Goal: Task Accomplishment & Management: Use online tool/utility

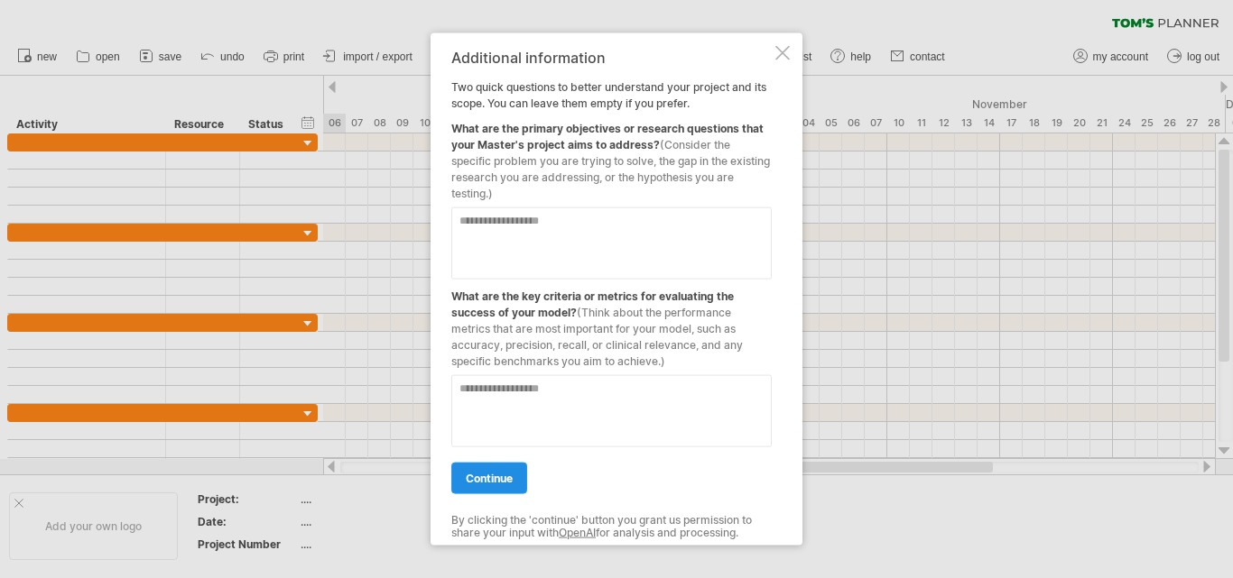
click at [506, 473] on span "continue" at bounding box center [489, 478] width 47 height 14
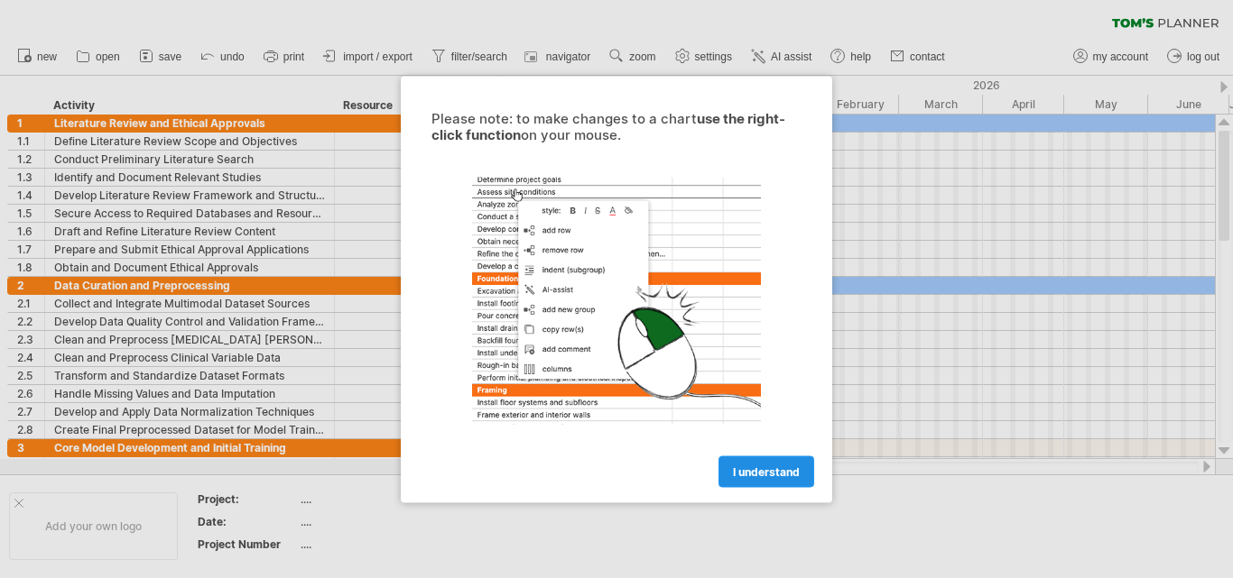
click at [764, 470] on span "I understand" at bounding box center [766, 472] width 67 height 14
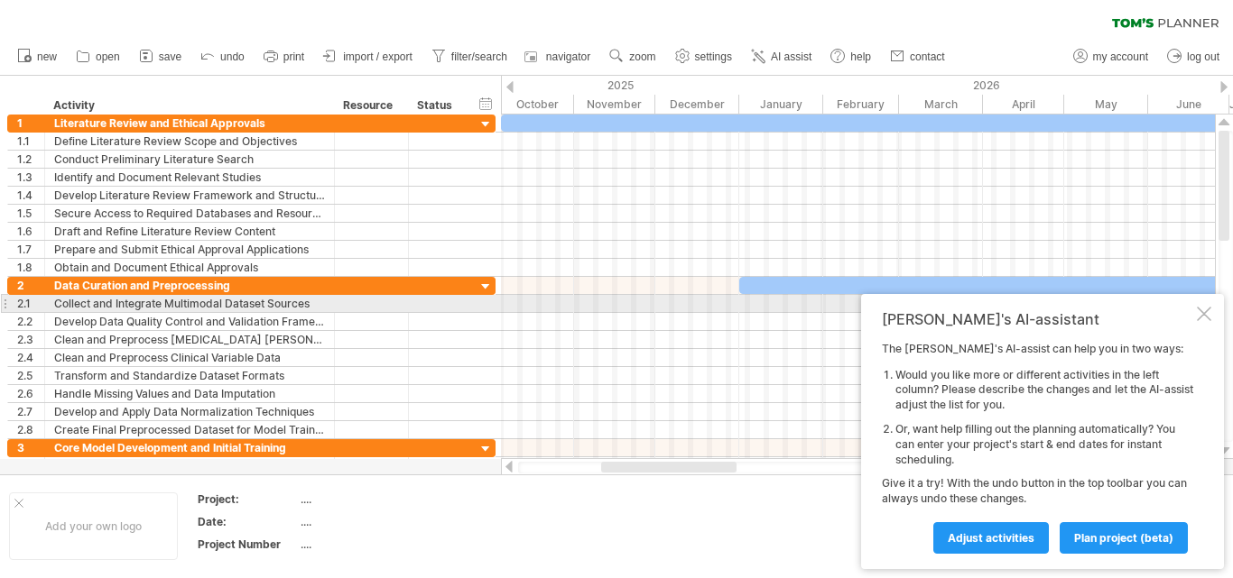
click at [1202, 312] on div at bounding box center [1204, 314] width 14 height 14
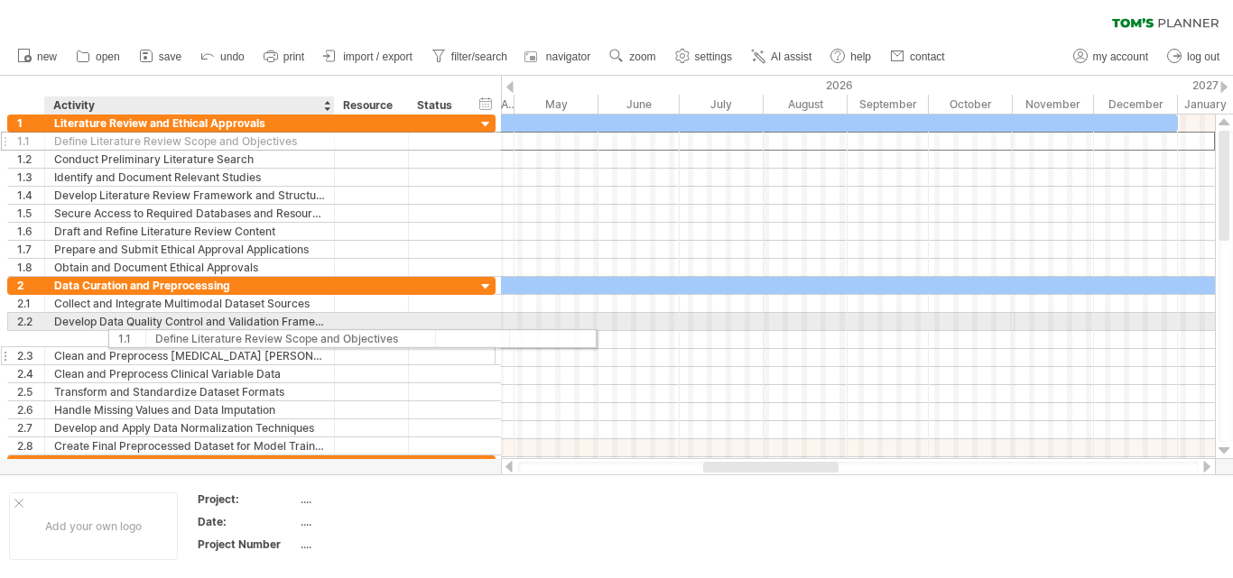
drag, startPoint x: 123, startPoint y: 149, endPoint x: 233, endPoint y: 336, distance: 216.8
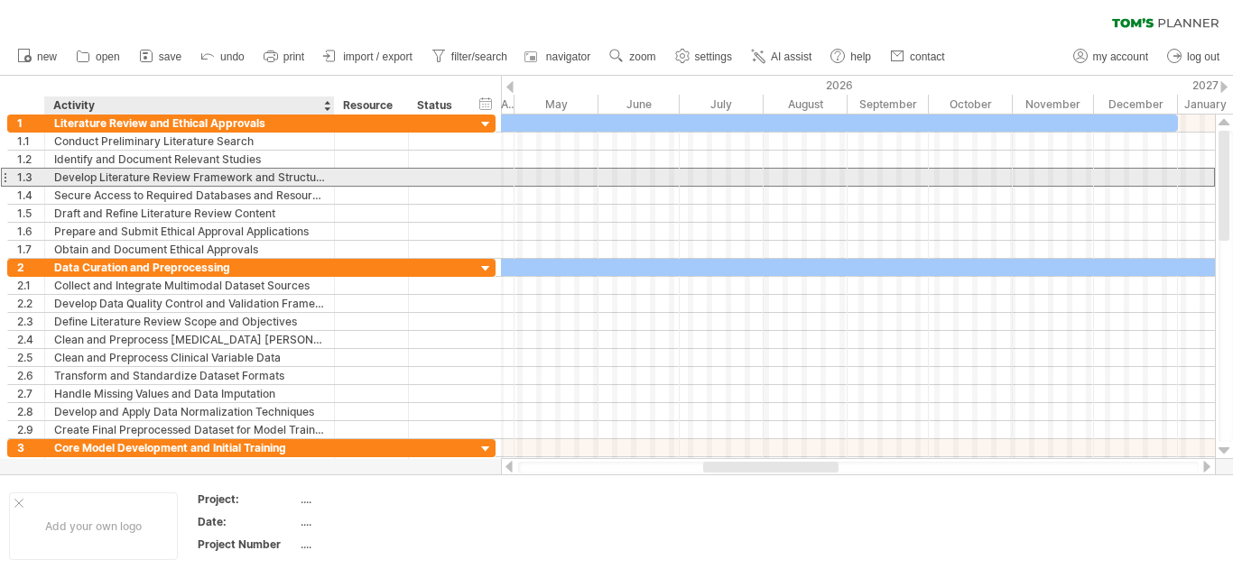
click at [224, 180] on div "Develop Literature Review Framework and Structure" at bounding box center [189, 177] width 271 height 17
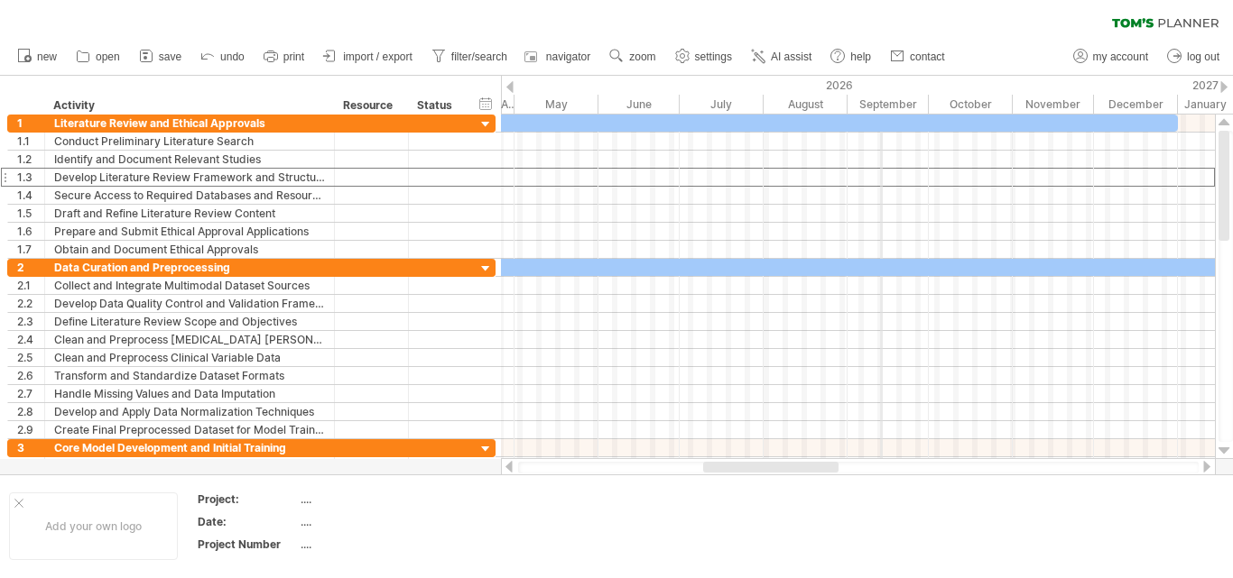
click at [882, 105] on div "September" at bounding box center [887, 104] width 81 height 19
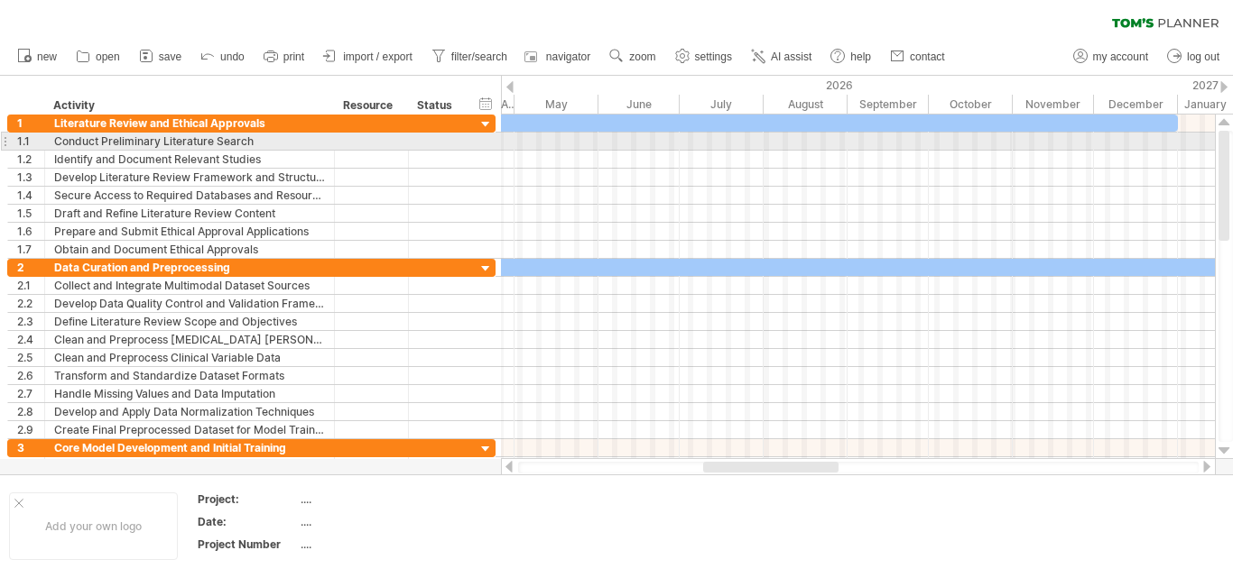
click at [872, 139] on div at bounding box center [858, 142] width 714 height 18
click at [890, 139] on div at bounding box center [858, 142] width 714 height 18
drag, startPoint x: 890, startPoint y: 139, endPoint x: 882, endPoint y: 163, distance: 25.7
click at [878, 161] on div at bounding box center [858, 187] width 714 height 144
drag, startPoint x: 933, startPoint y: 134, endPoint x: 806, endPoint y: 143, distance: 127.5
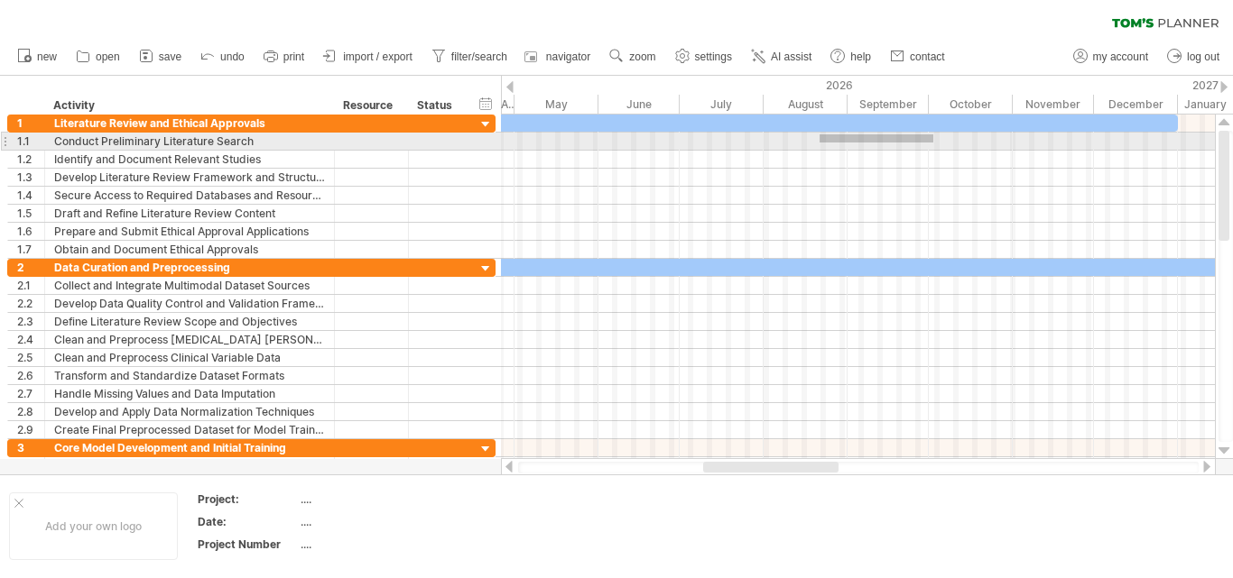
click at [806, 143] on div at bounding box center [858, 142] width 714 height 18
